Goal: Information Seeking & Learning: Learn about a topic

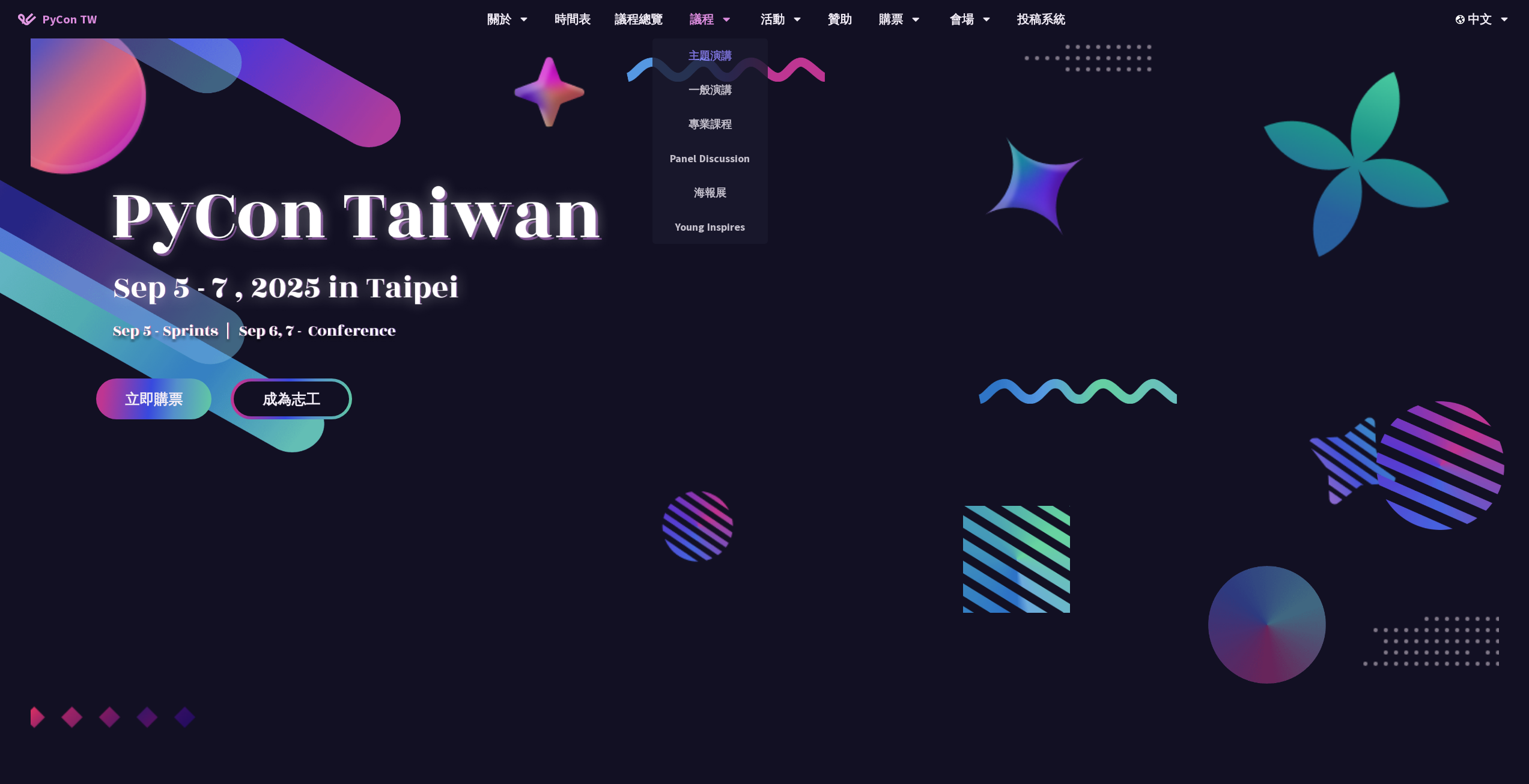
click at [719, 55] on link "主題演講" at bounding box center [710, 56] width 115 height 28
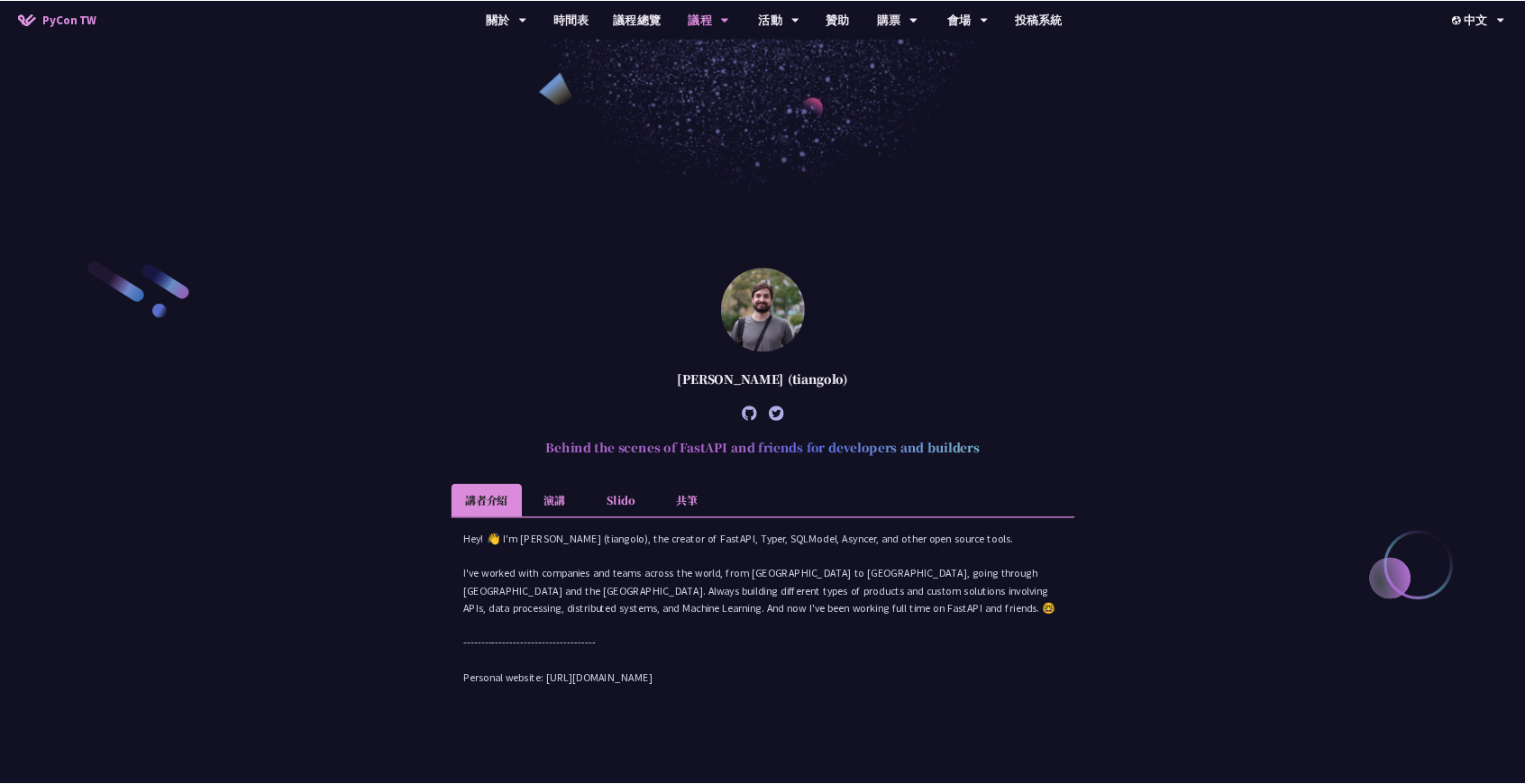
scroll to position [721, 0]
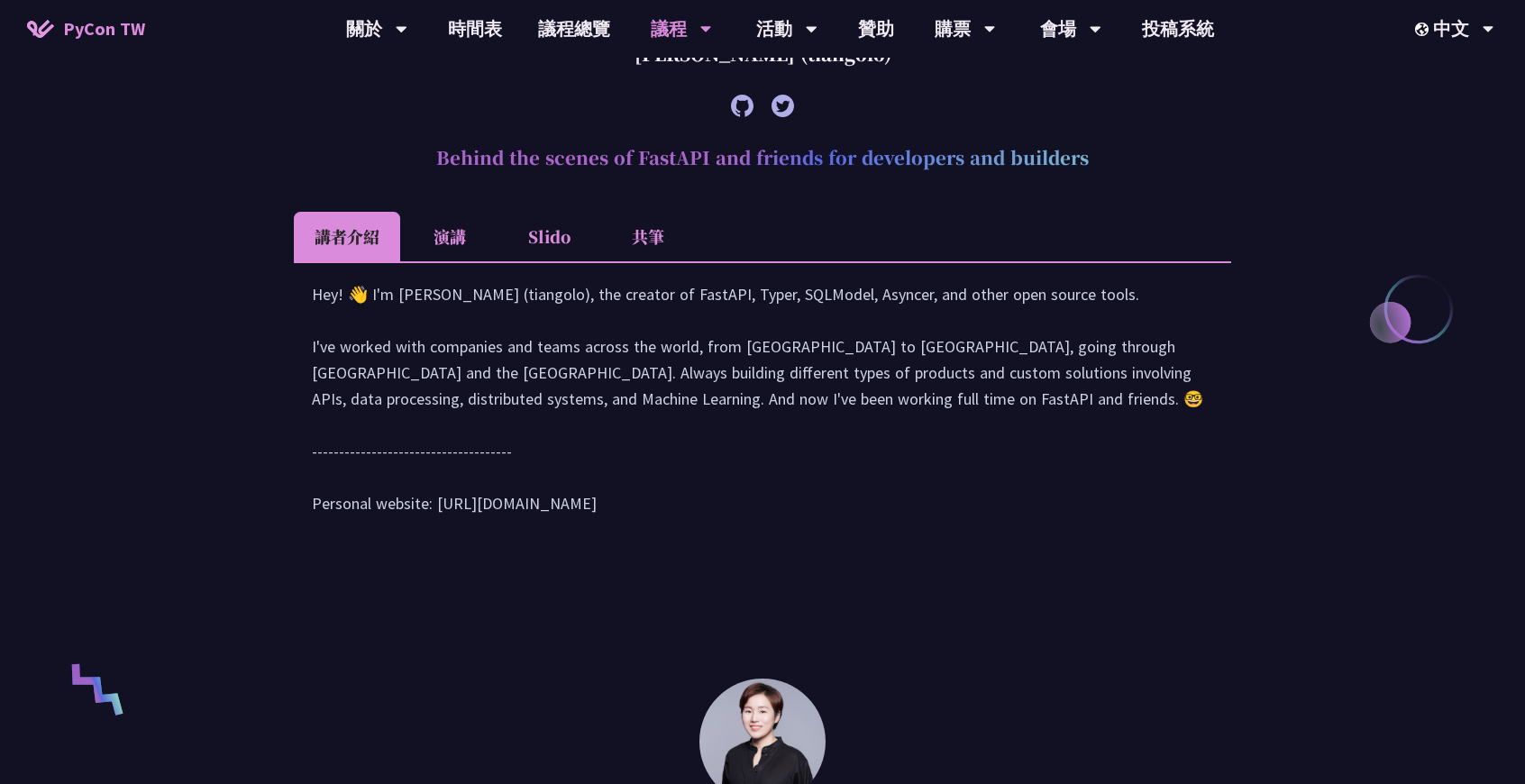
click at [451, 241] on li "演講" at bounding box center [450, 237] width 99 height 50
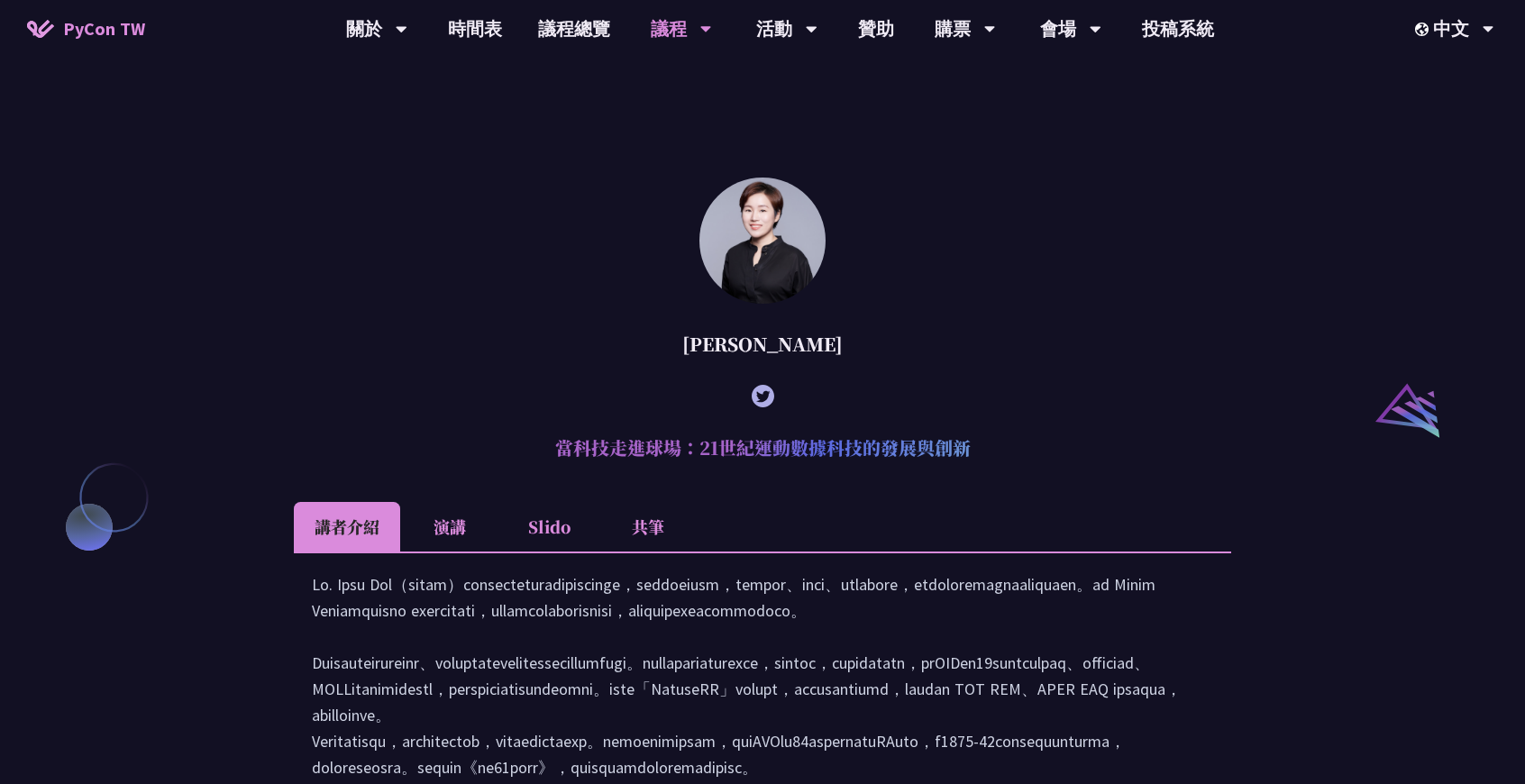
scroll to position [1802, 0]
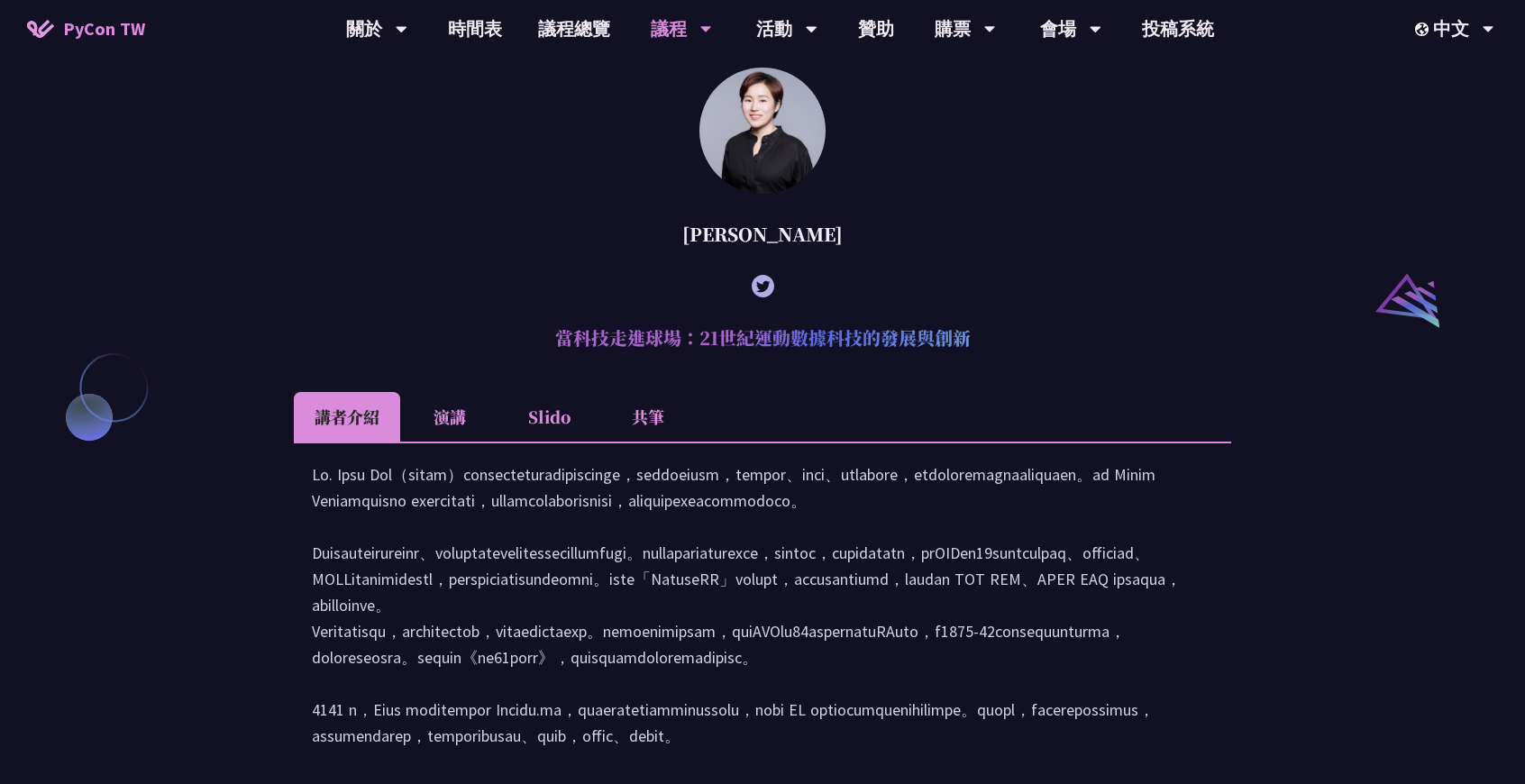
click at [438, 438] on li "演講" at bounding box center [450, 417] width 99 height 50
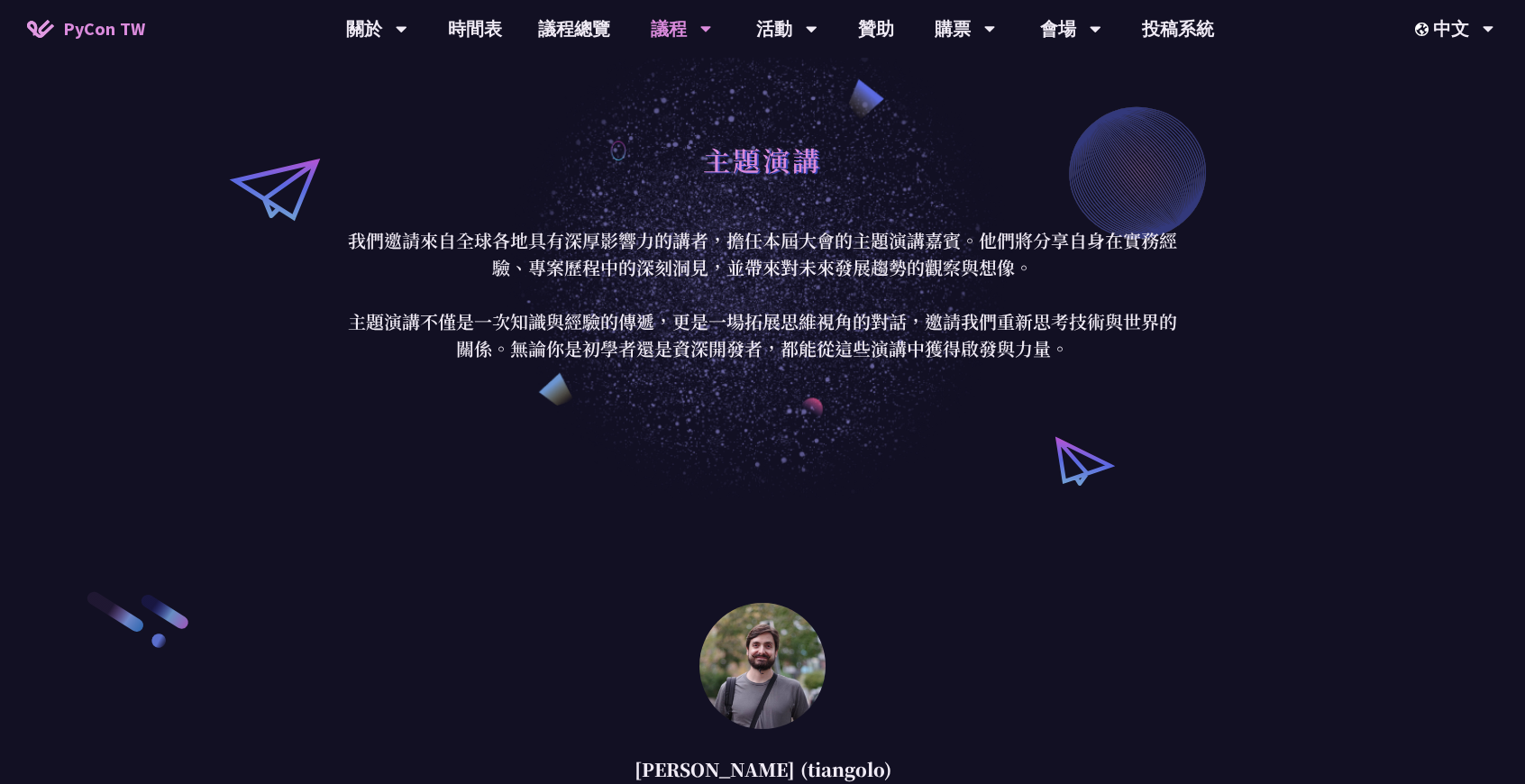
scroll to position [0, 0]
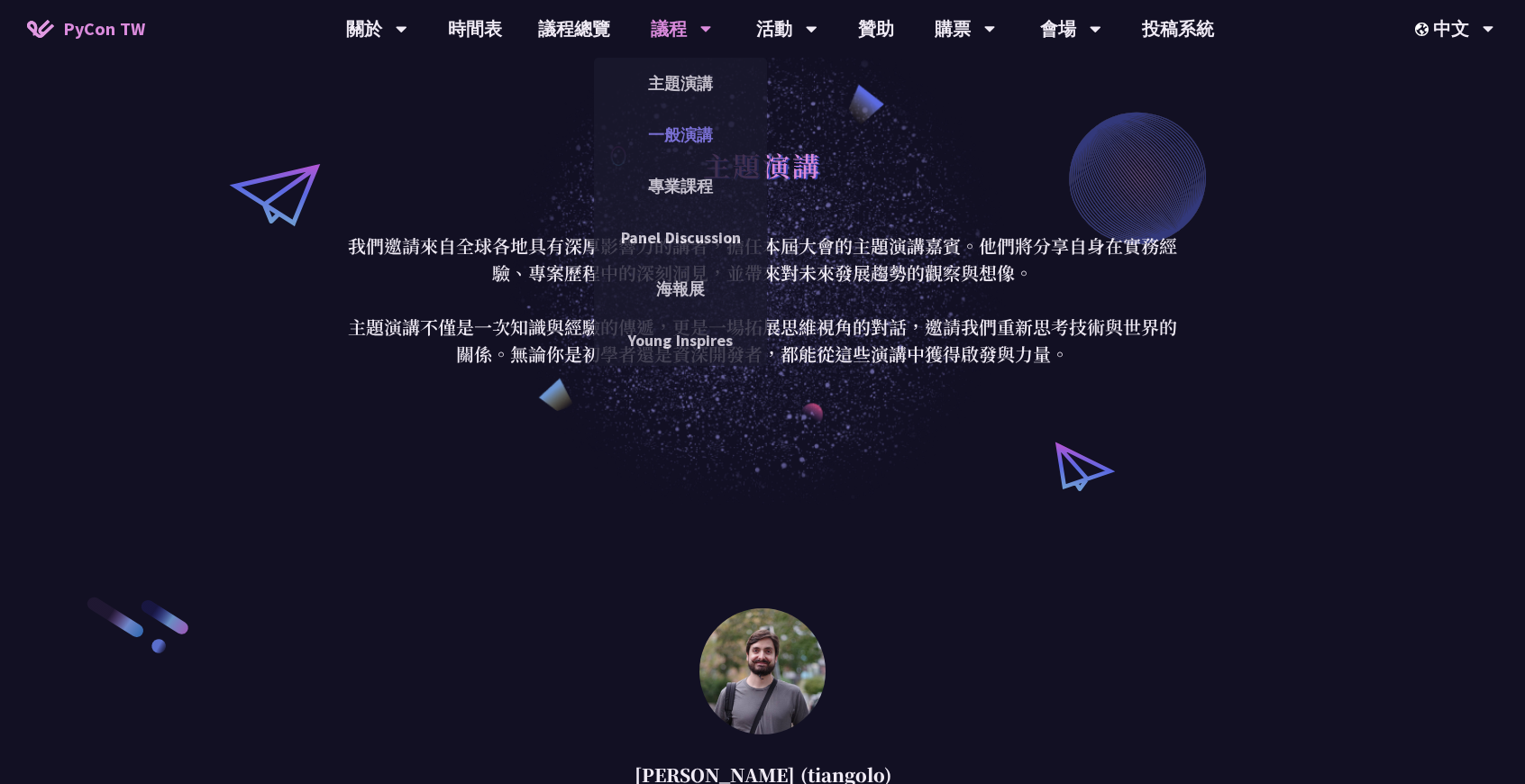
click at [681, 118] on link "一般演講" at bounding box center [680, 135] width 173 height 42
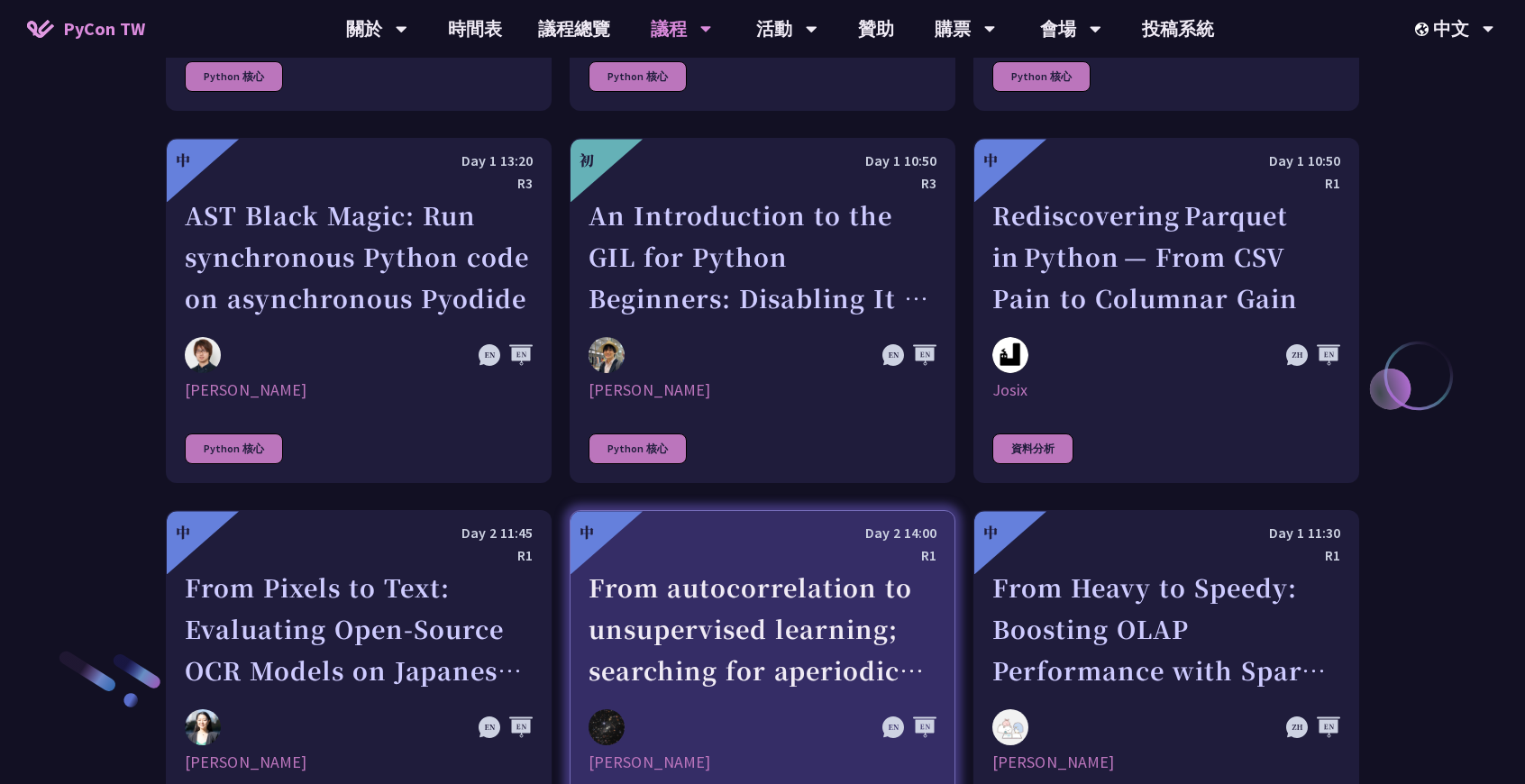
scroll to position [2167, 0]
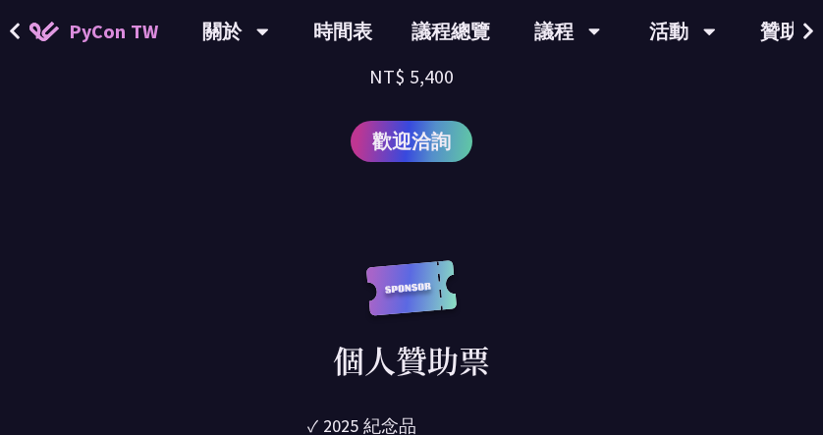
scroll to position [2184, 0]
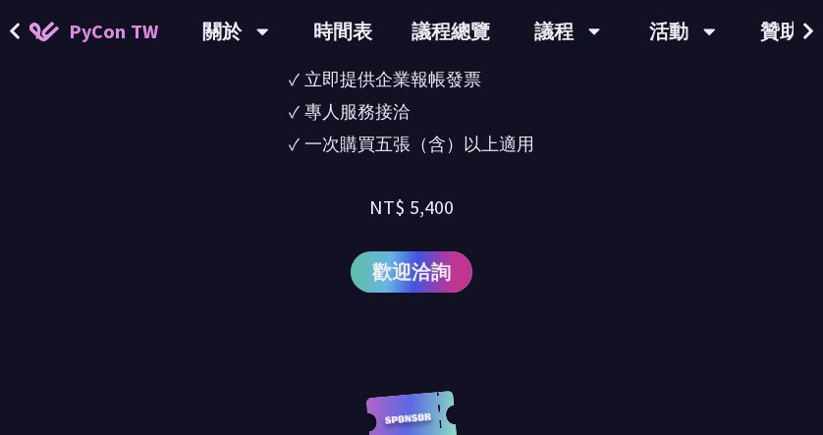
click at [412, 287] on span "歡迎洽詢" at bounding box center [411, 271] width 79 height 29
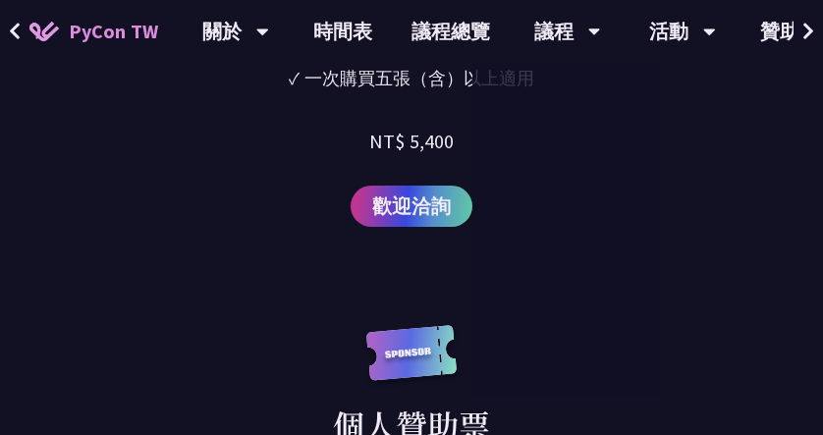
scroll to position [1985, 0]
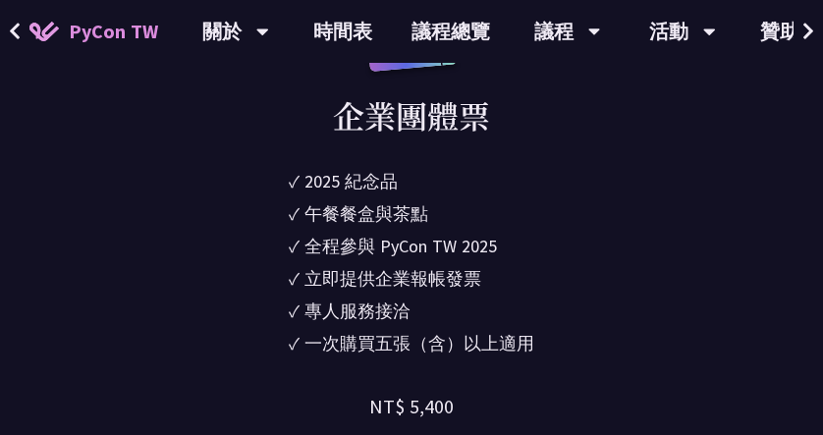
click at [309, 207] on div "午餐餐盒與茶點" at bounding box center [366, 213] width 124 height 27
